Goal: Task Accomplishment & Management: Complete application form

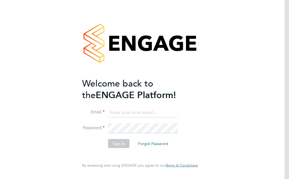
type input "[EMAIL_ADDRESS][DOMAIN_NAME]"
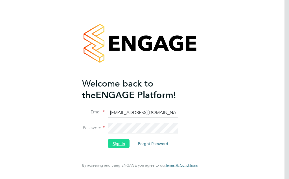
click at [121, 144] on button "Sign In" at bounding box center [118, 142] width 21 height 9
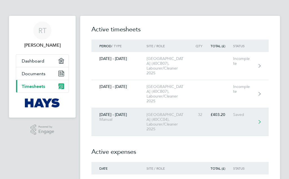
click at [158, 124] on div "University Of Leeds Campus (40CC04), Labourer/Cleaner 2025" at bounding box center [169, 121] width 46 height 19
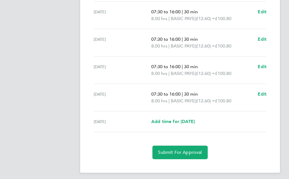
scroll to position [204, 0]
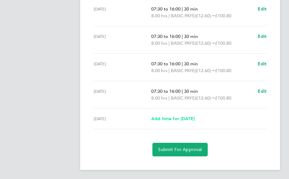
click at [190, 119] on span "Add time for Fri 26 Sep" at bounding box center [172, 118] width 43 height 5
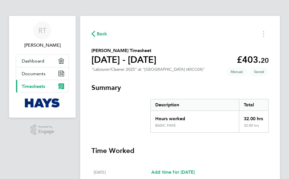
select select "30"
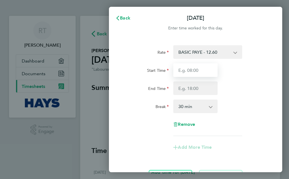
click at [197, 71] on input "Start Time" at bounding box center [195, 70] width 44 height 14
type input "07:30"
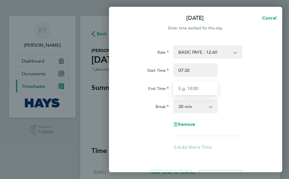
click at [197, 89] on input "End Time" at bounding box center [195, 88] width 44 height 14
click at [189, 88] on input "End Time" at bounding box center [195, 88] width 44 height 14
type input "16:00"
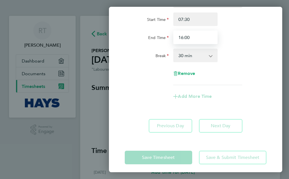
scroll to position [54, 0]
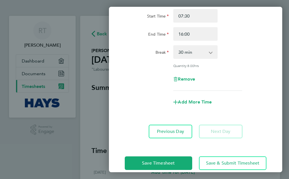
click at [232, 152] on div "Save Timesheet Save & Submit Timesheet" at bounding box center [195, 163] width 173 height 36
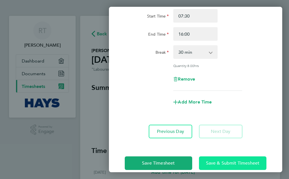
click at [232, 163] on span "Save & Submit Timesheet" at bounding box center [233, 163] width 54 height 6
